Goal: Transaction & Acquisition: Purchase product/service

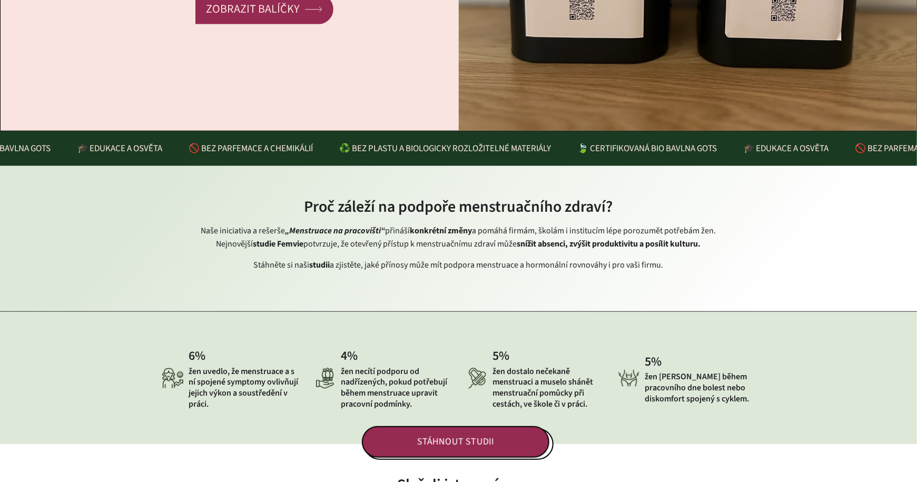
scroll to position [127, 0]
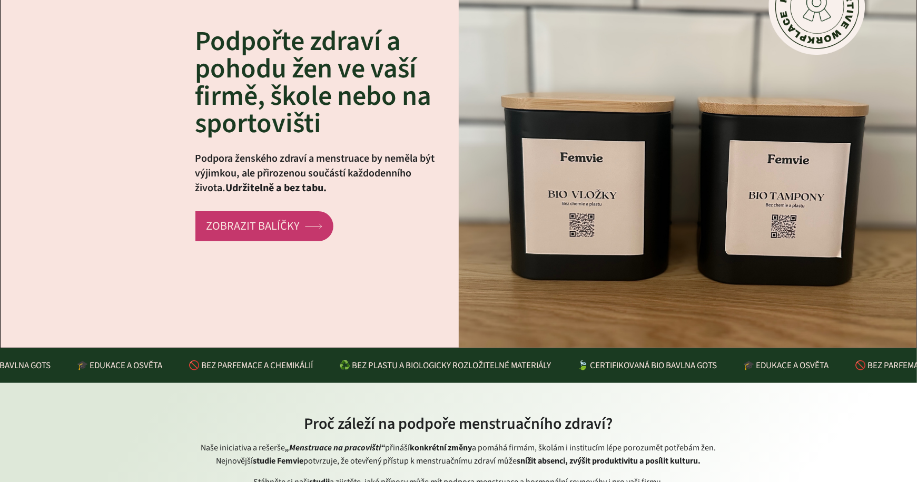
click at [303, 237] on link "ZOBRAZIT BALÍČKY arrow Created with Sketch." at bounding box center [264, 226] width 138 height 30
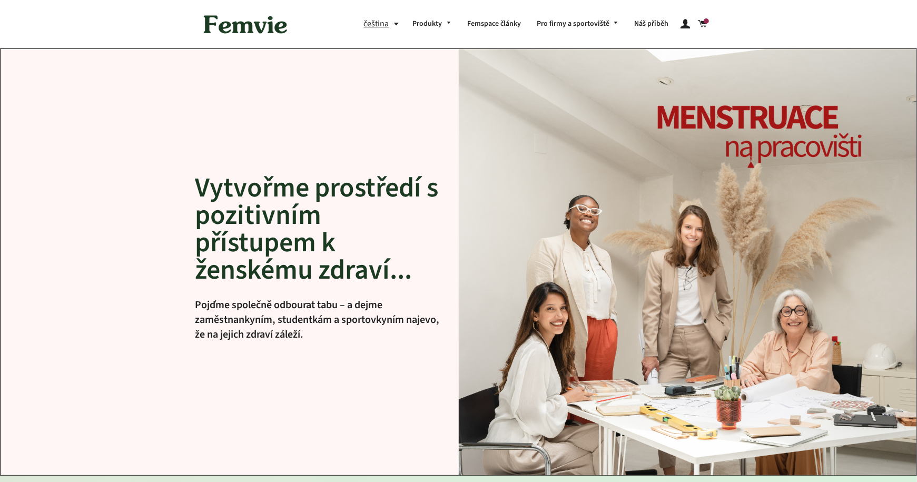
click at [395, 22] on button "čeština" at bounding box center [383, 24] width 41 height 14
click at [395, 65] on link "English" at bounding box center [385, 69] width 27 height 14
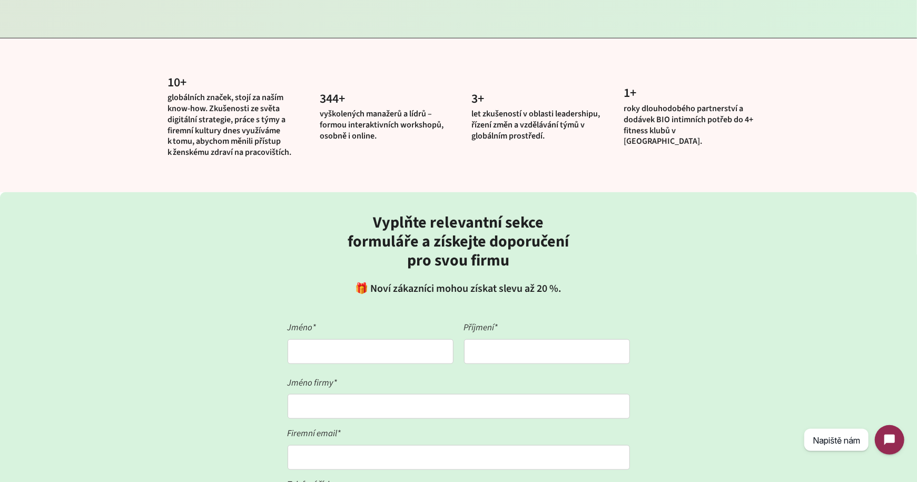
scroll to position [706, 0]
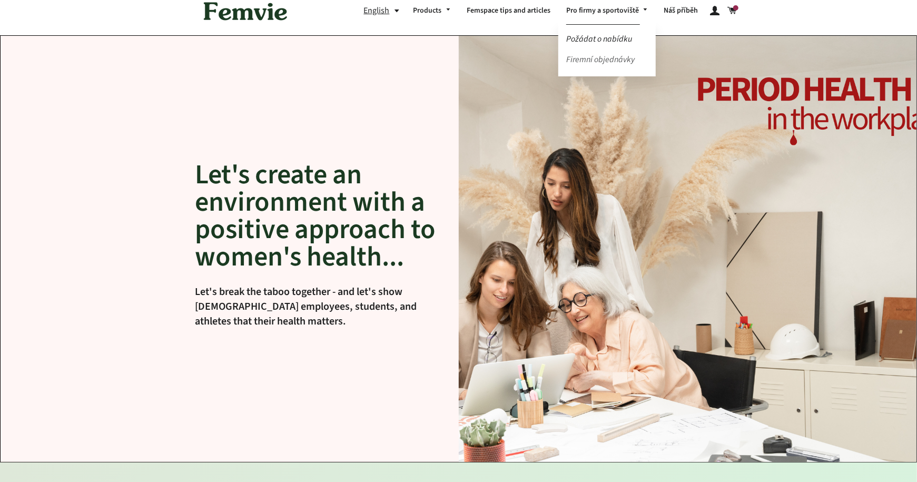
click at [608, 61] on link "Firemní objednávky" at bounding box center [607, 60] width 98 height 18
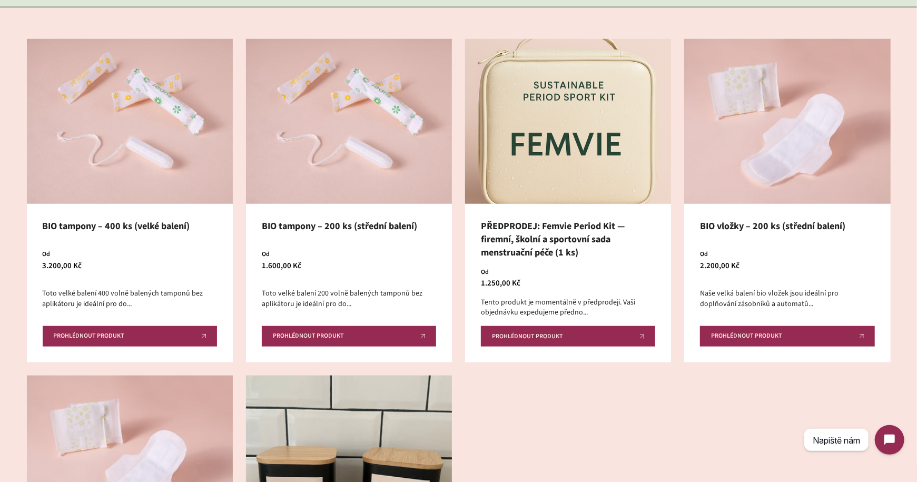
scroll to position [620, 0]
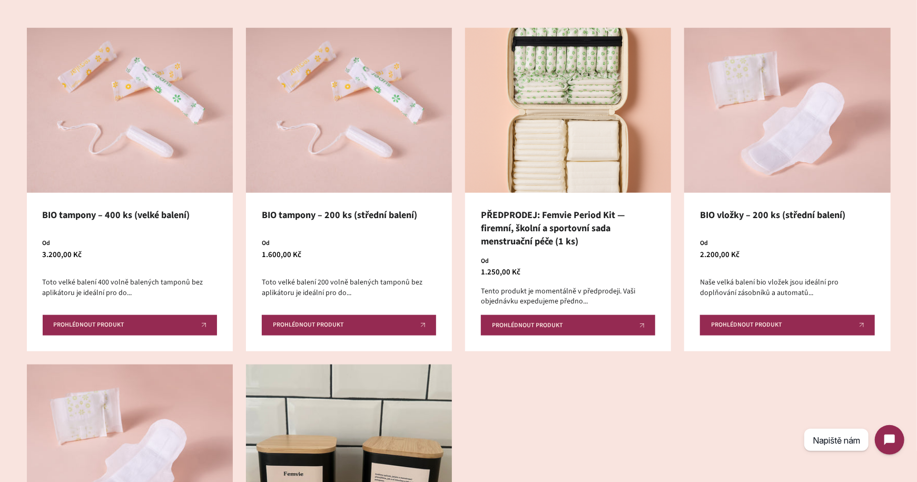
click at [583, 135] on img at bounding box center [568, 110] width 206 height 165
click at [518, 133] on img at bounding box center [568, 110] width 206 height 165
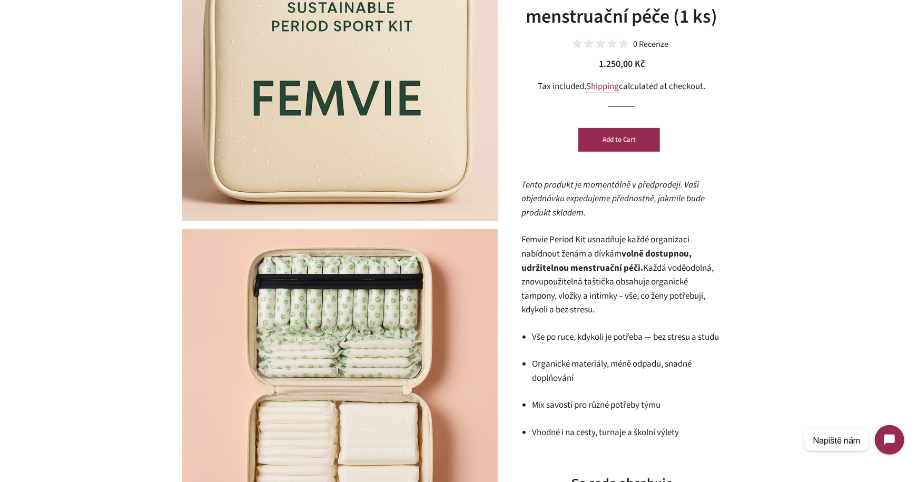
scroll to position [57, 0]
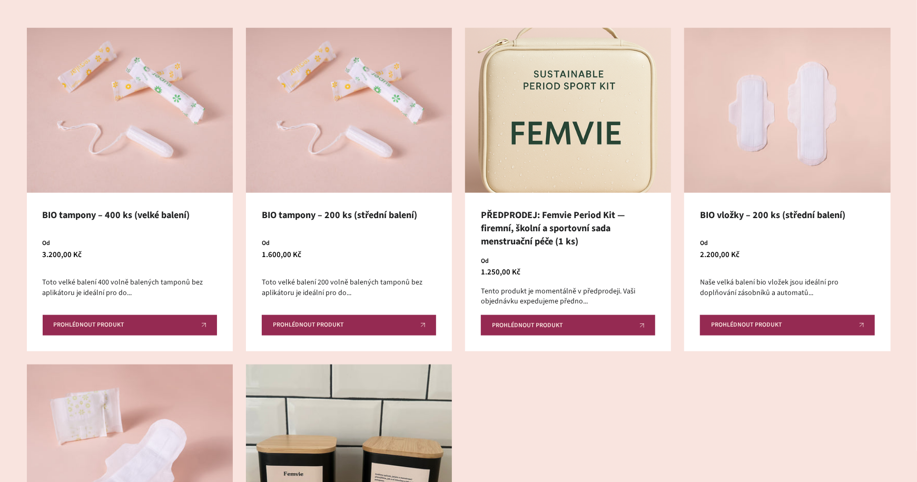
click at [743, 150] on img at bounding box center [787, 110] width 206 height 165
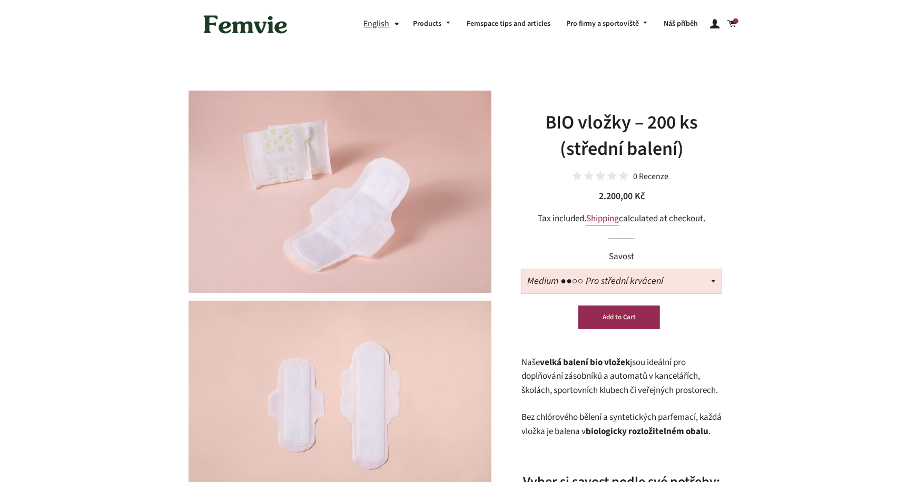
click at [711, 280] on select "Medium ●●○○ Pro střední krvácení Heavy ●●●● Pro silnější krvácení a noční ochra…" at bounding box center [621, 281] width 200 height 24
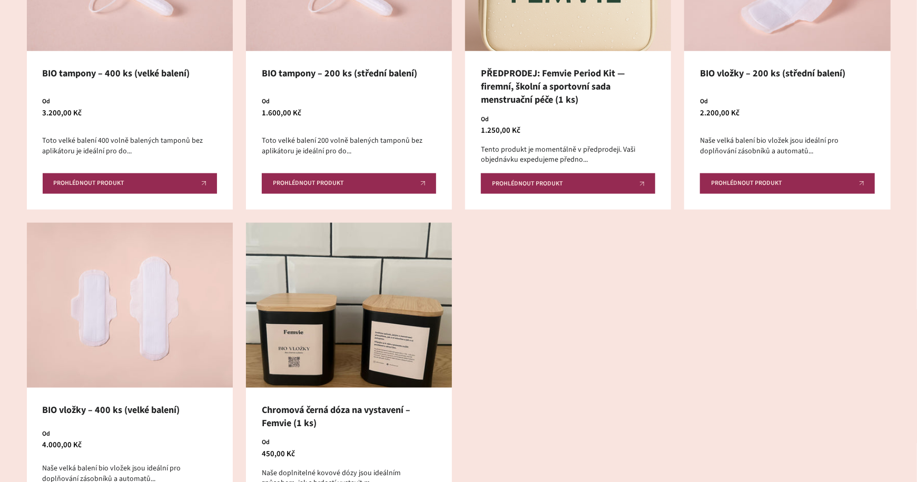
click at [151, 291] on img at bounding box center [130, 305] width 206 height 165
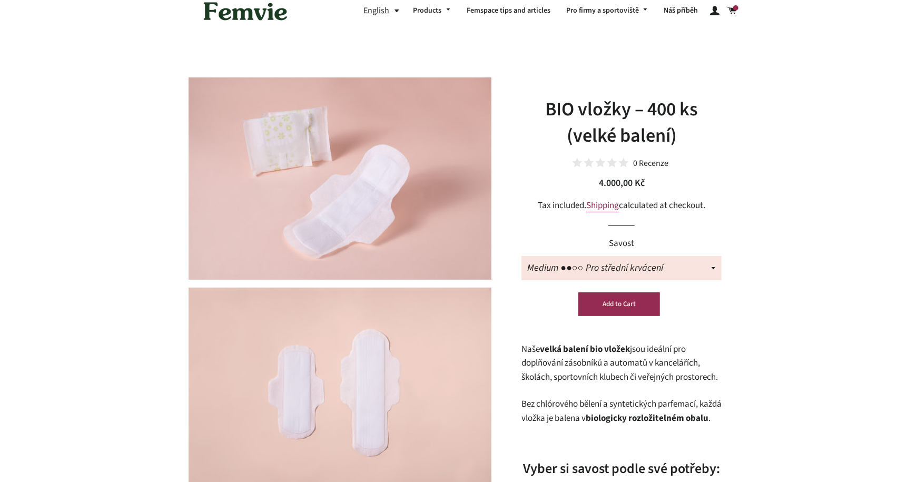
scroll to position [14, 0]
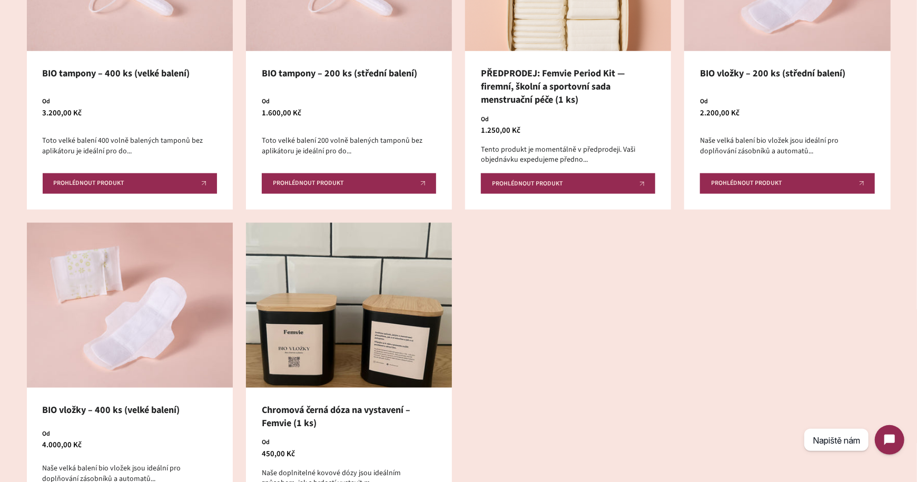
click at [580, 58] on div "PŘEDPRODEJ: Femvie Period Kit — firemní, školní a sportovní sada menstruační pé…" at bounding box center [568, 130] width 206 height 158
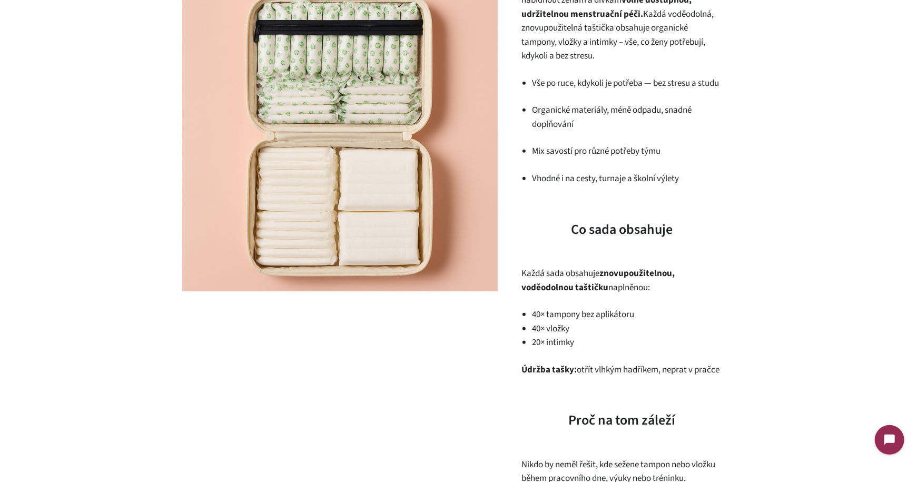
scroll to position [529, 0]
